Goal: Task Accomplishment & Management: Manage account settings

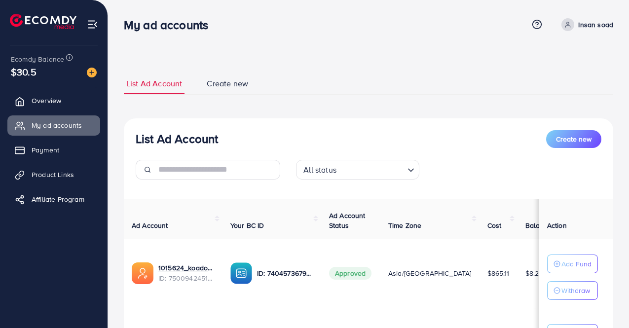
scroll to position [99, 0]
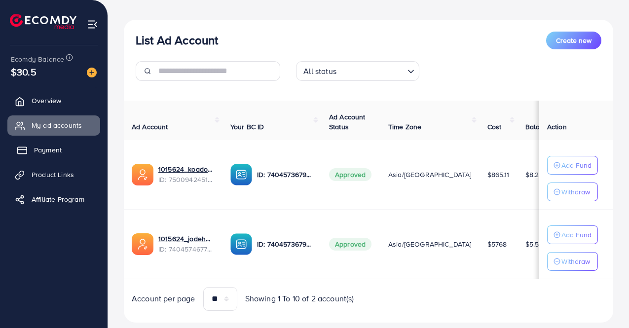
drag, startPoint x: 0, startPoint y: 0, endPoint x: 49, endPoint y: 148, distance: 155.5
click at [49, 148] on span "Payment" at bounding box center [48, 150] width 28 height 10
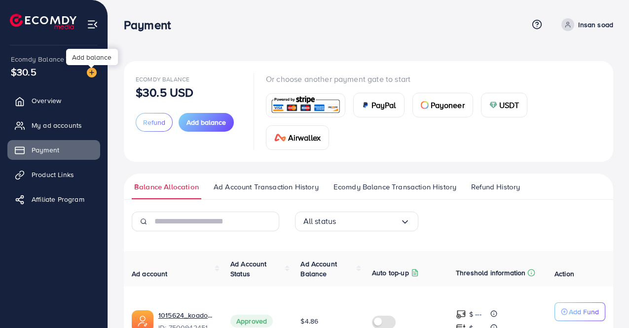
click at [88, 72] on img at bounding box center [92, 73] width 10 height 10
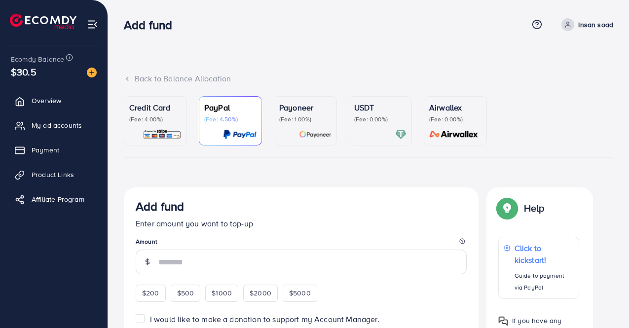
click at [149, 113] on p "Credit Card" at bounding box center [155, 108] width 52 height 12
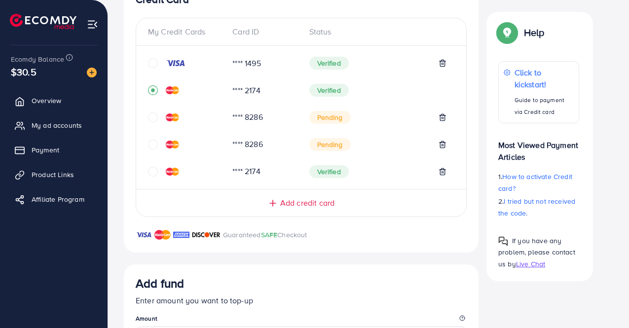
scroll to position [247, 0]
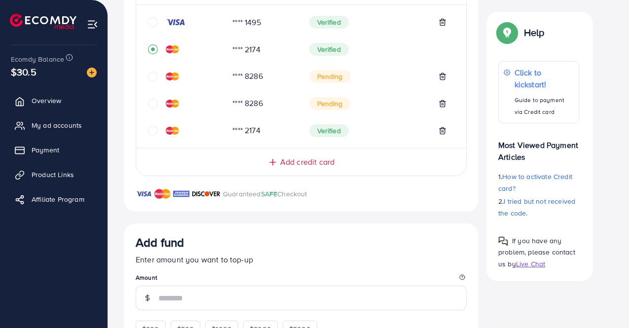
click at [285, 162] on span "Add credit card" at bounding box center [307, 162] width 54 height 11
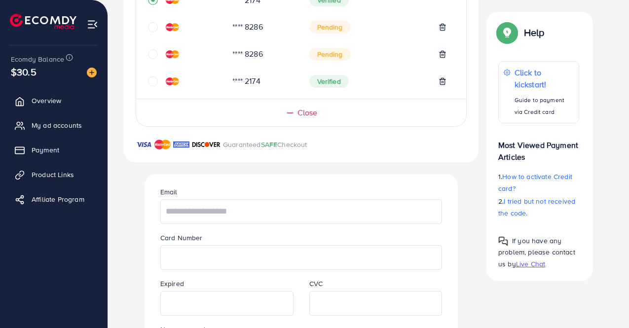
scroll to position [346, 0]
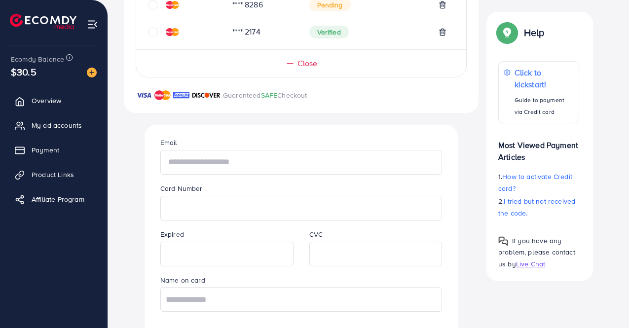
click at [202, 165] on input "text" at bounding box center [301, 162] width 282 height 25
type input "*"
type input "**********"
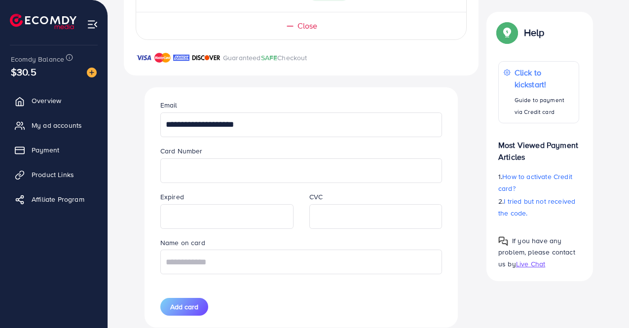
scroll to position [395, 0]
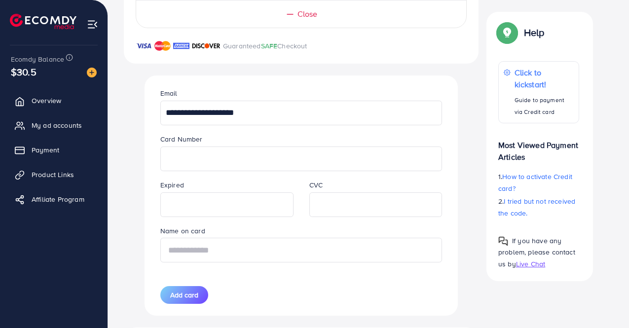
click at [237, 259] on input "text" at bounding box center [301, 250] width 282 height 25
type input "**********"
click at [196, 293] on span "Add card" at bounding box center [184, 295] width 28 height 10
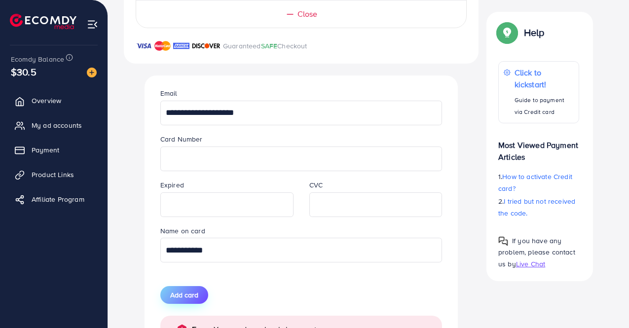
click at [190, 294] on span "Add card" at bounding box center [184, 295] width 28 height 10
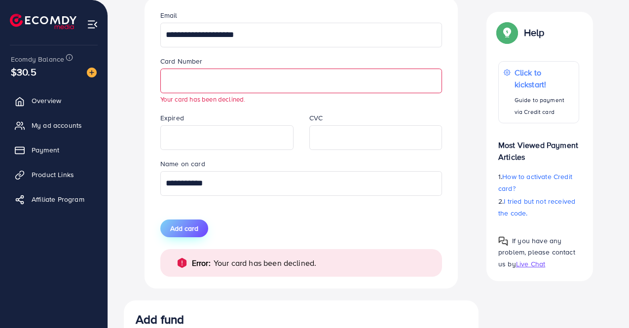
scroll to position [494, 0]
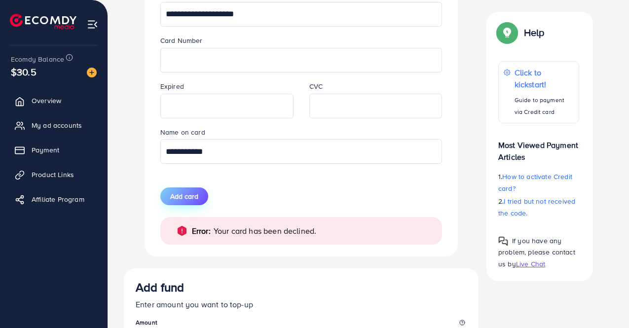
click at [186, 198] on span "Add card" at bounding box center [184, 197] width 28 height 10
